Goal: Information Seeking & Learning: Learn about a topic

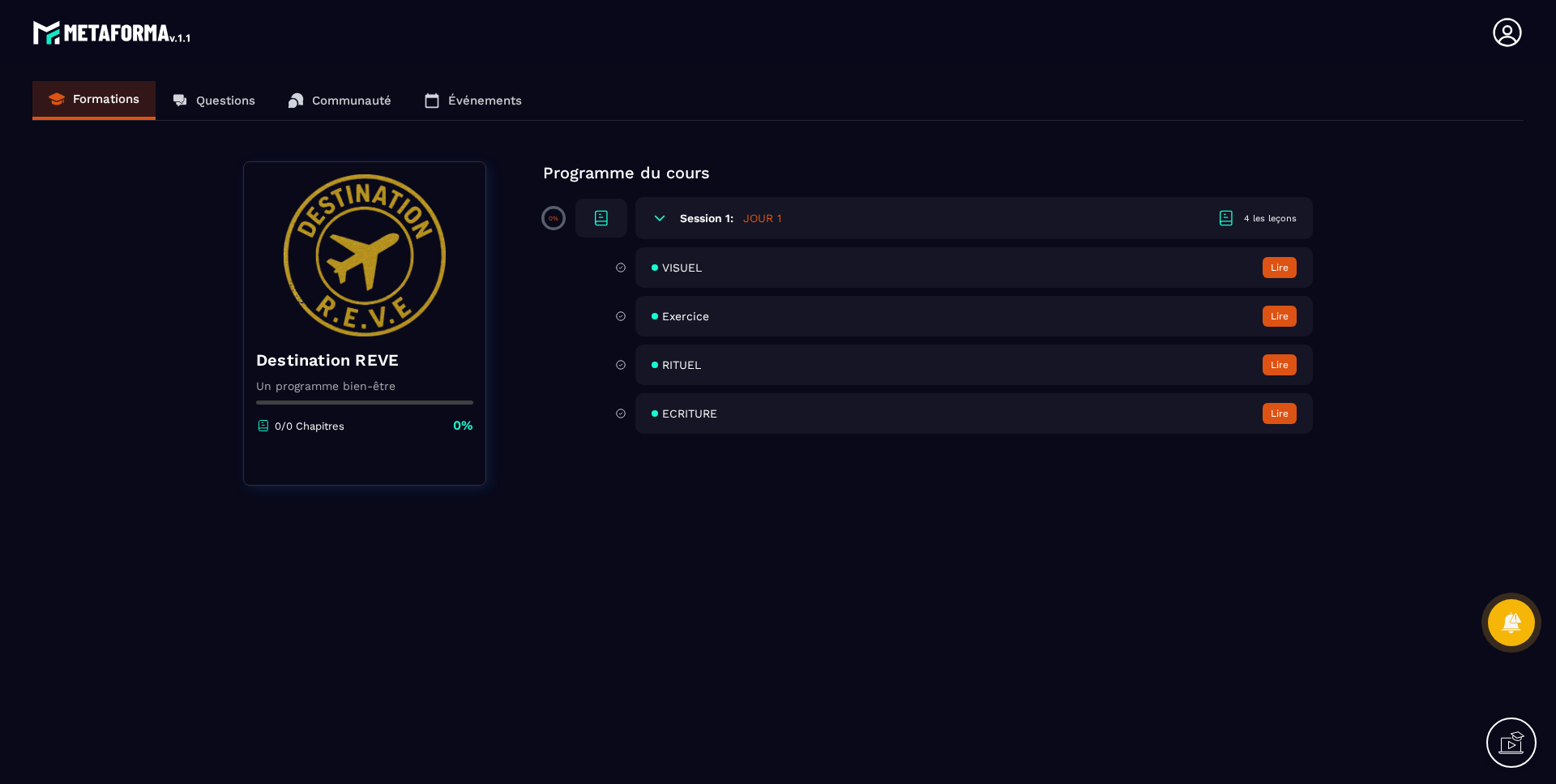
click at [719, 263] on div "VISUEL Lire" at bounding box center [974, 267] width 678 height 41
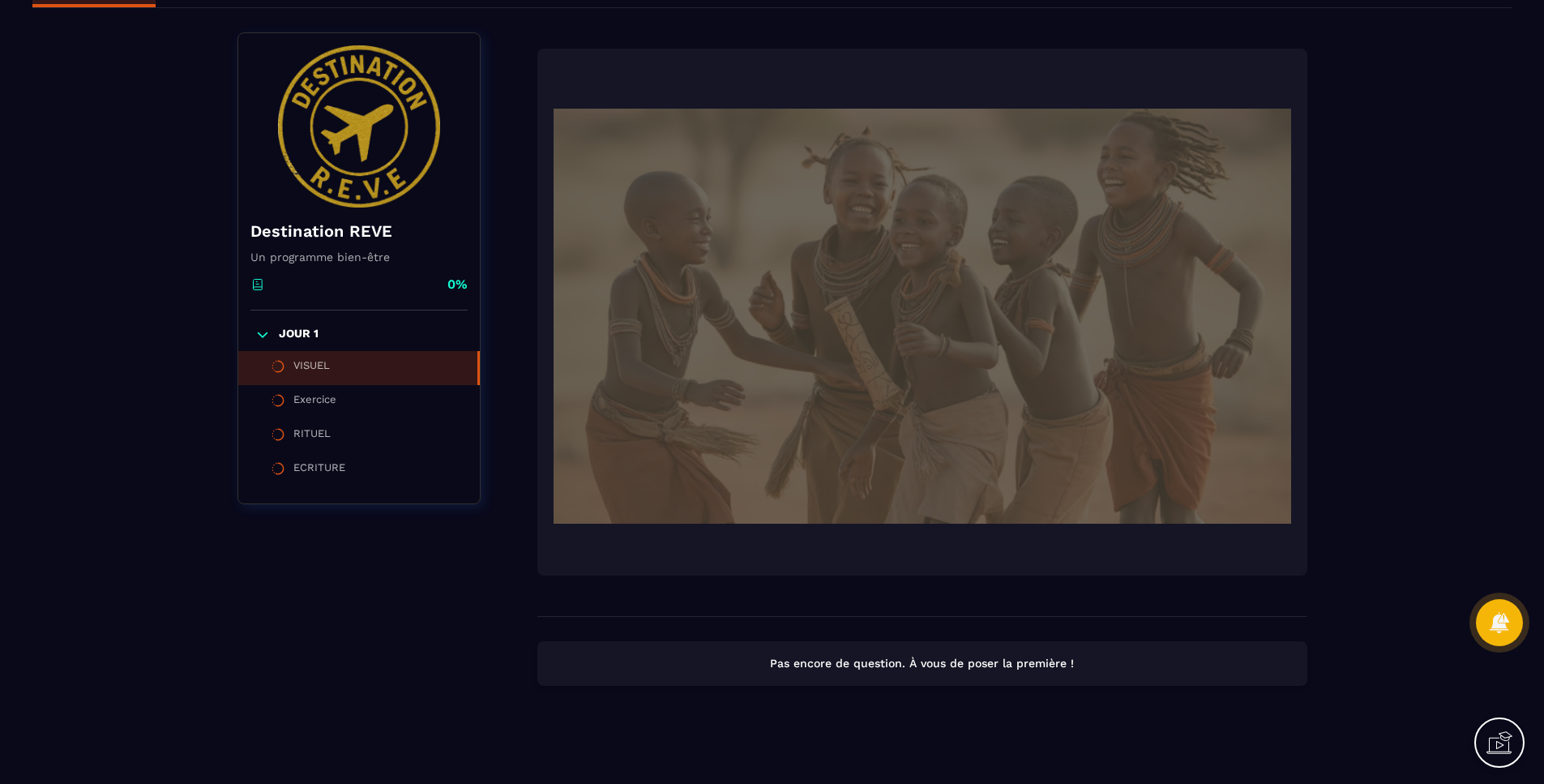
scroll to position [122, 0]
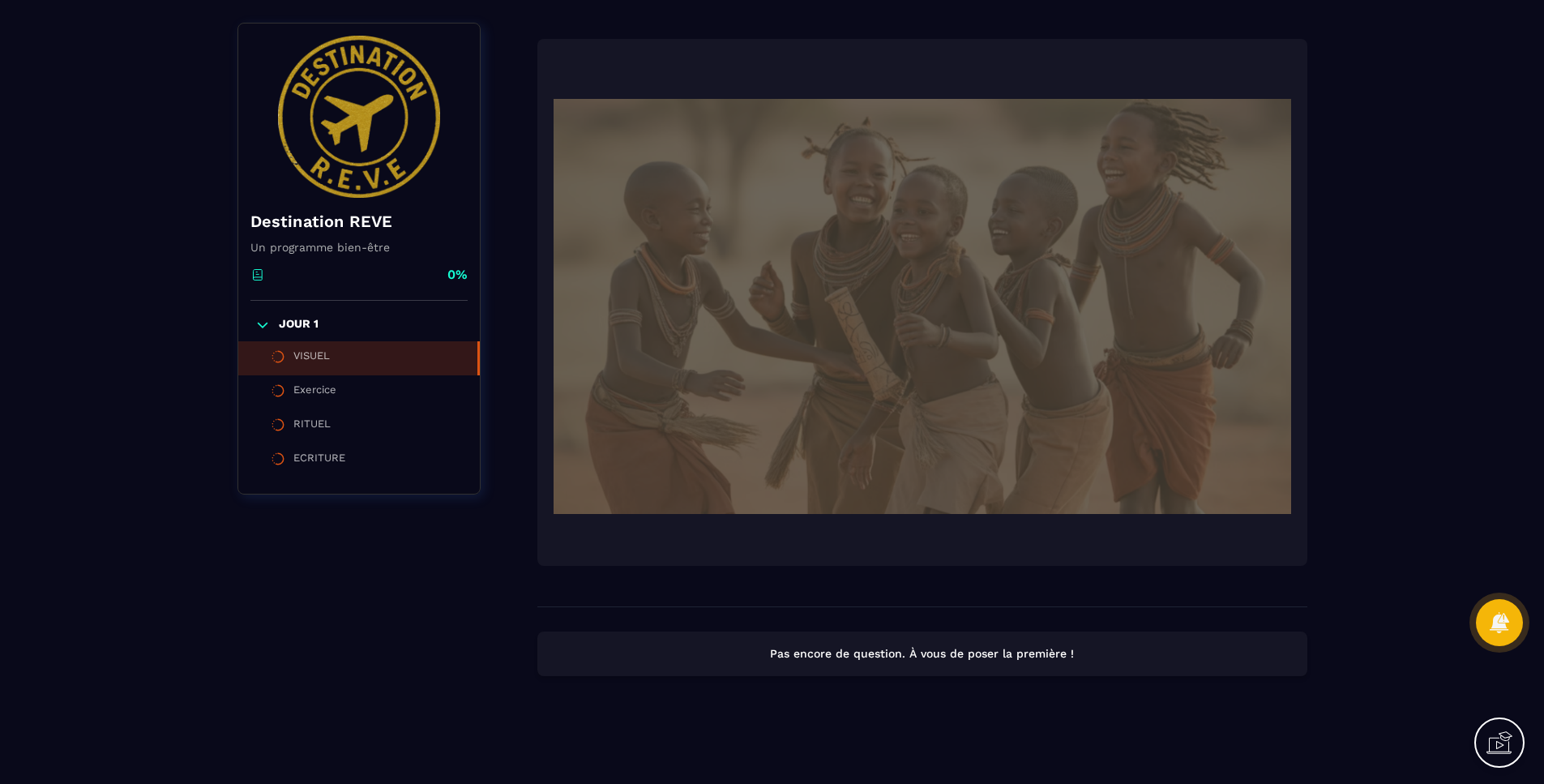
click at [318, 371] on li "VISUEL" at bounding box center [359, 358] width 241 height 34
click at [312, 390] on div "Exercice" at bounding box center [314, 392] width 43 height 18
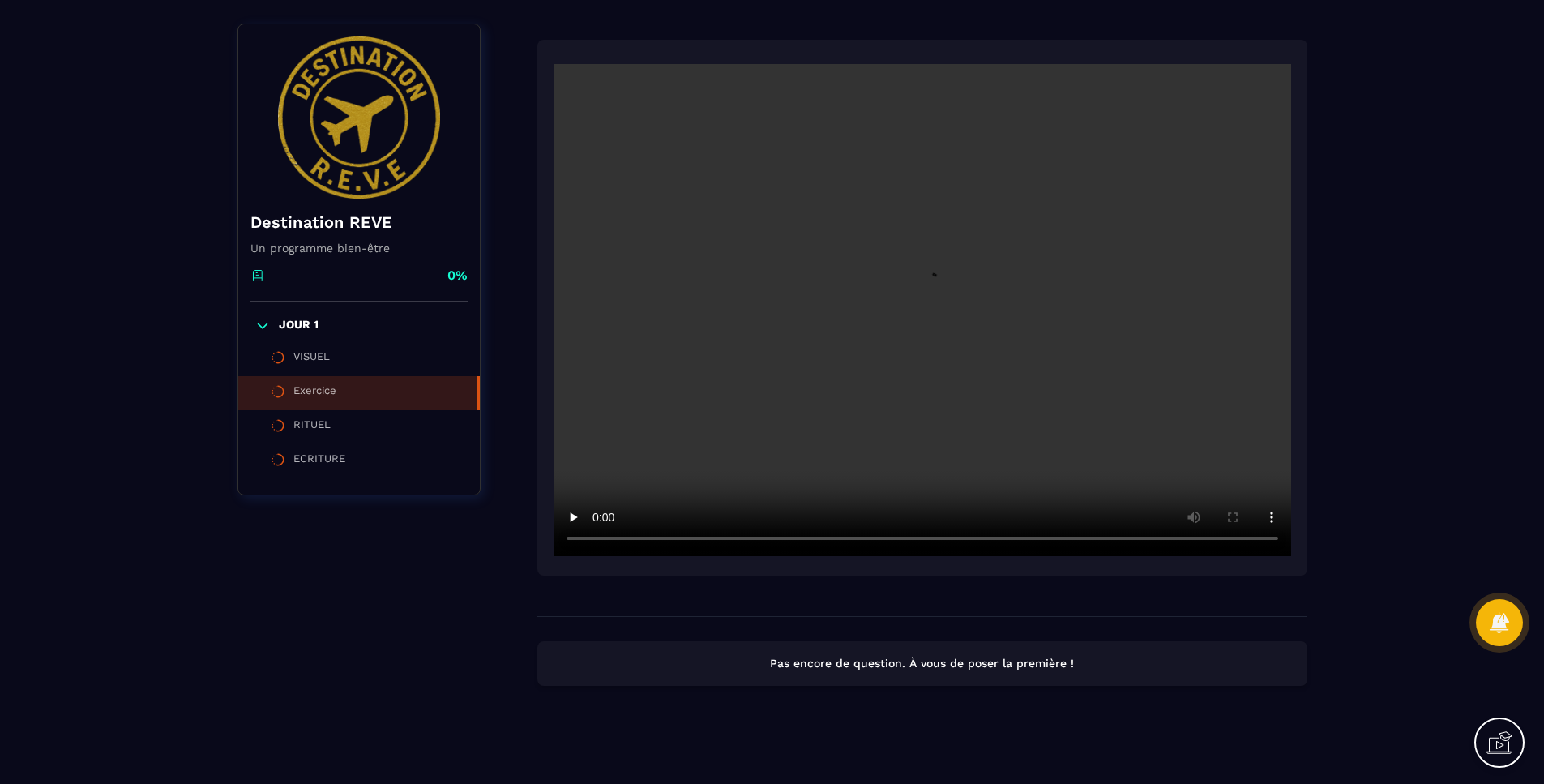
scroll to position [131, 0]
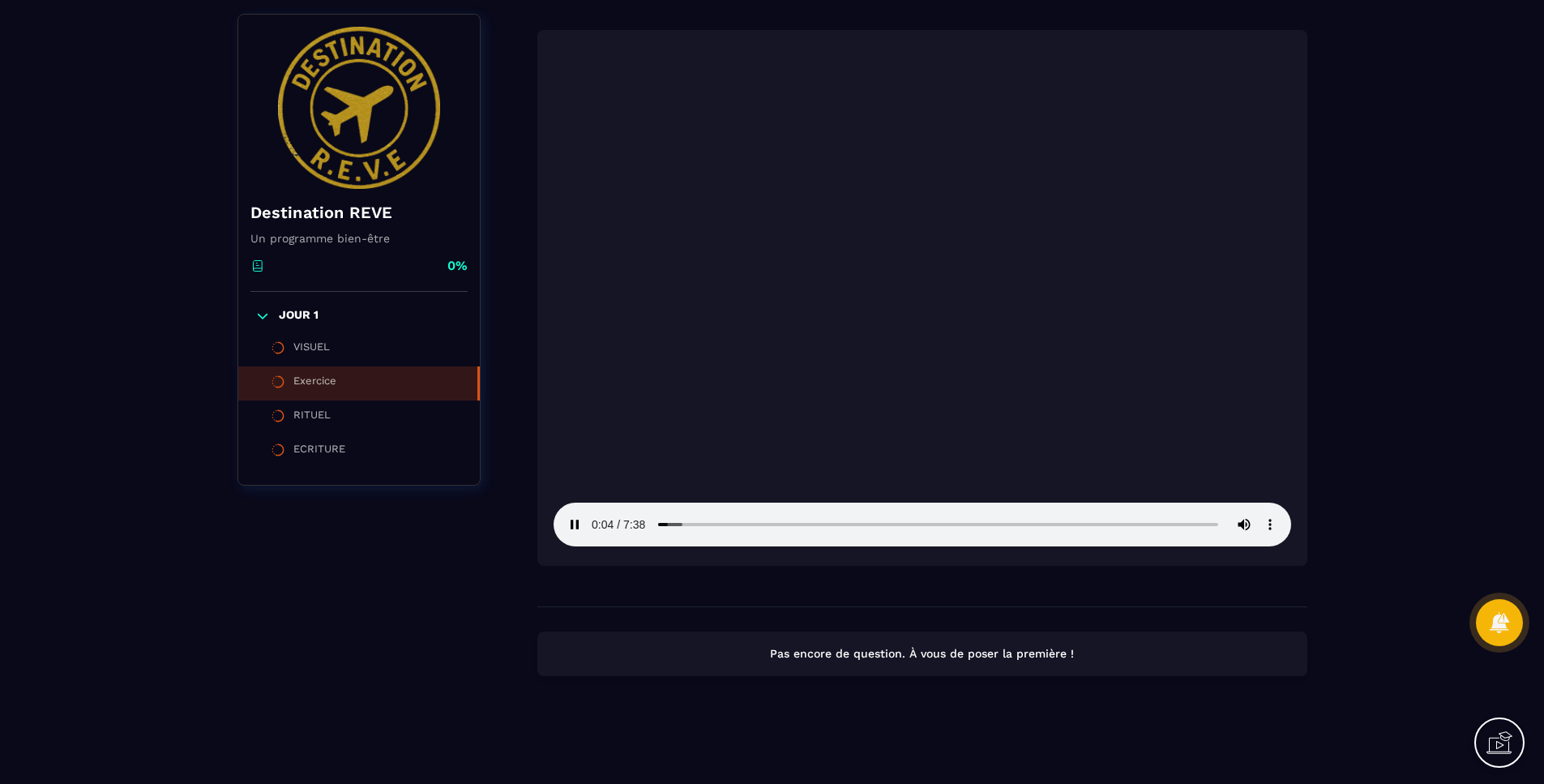
click at [335, 417] on li "RITUEL" at bounding box center [359, 417] width 241 height 34
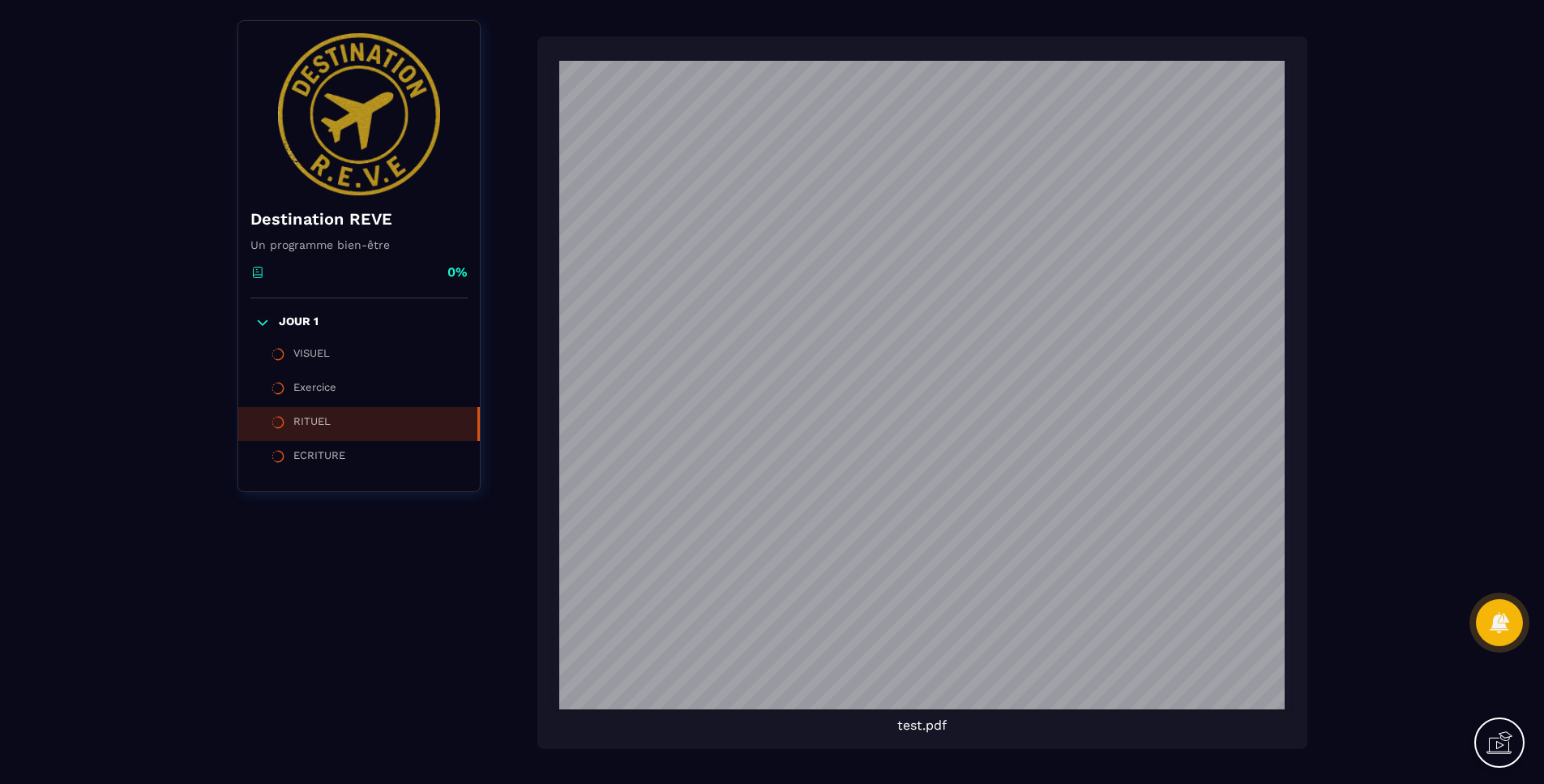
scroll to position [378, 0]
